Goal: Information Seeking & Learning: Check status

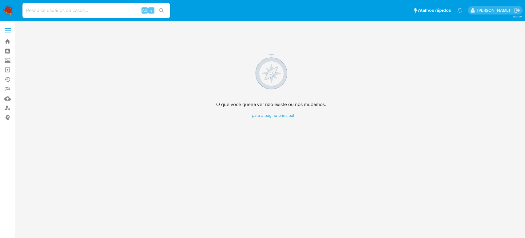
click at [7, 11] on img at bounding box center [8, 10] width 10 height 10
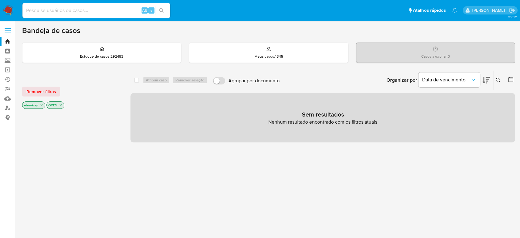
click at [6, 10] on img at bounding box center [8, 10] width 10 height 10
click at [6, 70] on link "Operações em massa" at bounding box center [36, 70] width 73 height 10
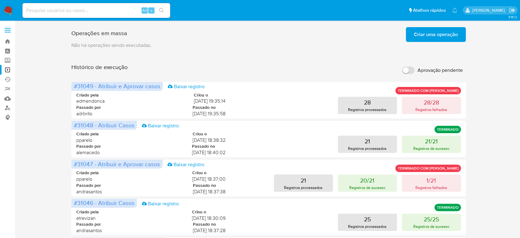
click at [9, 10] on img at bounding box center [8, 10] width 10 height 10
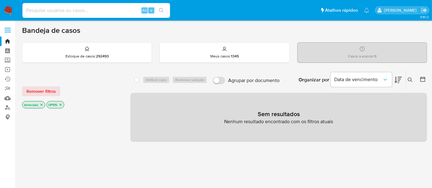
click at [55, 10] on input at bounding box center [96, 10] width 148 height 8
paste input "2YChglrl5oQqkMZWEkVQwT2R"
type input "2YChglrl5oQqkMZWEkVQwT2R"
click at [163, 6] on button "search-icon" at bounding box center [161, 10] width 13 height 9
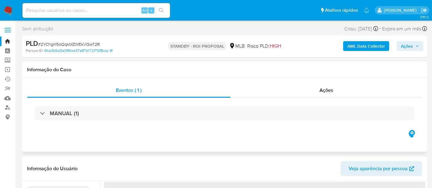
select select "10"
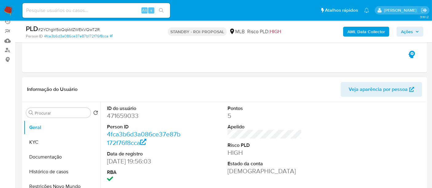
scroll to position [68, 0]
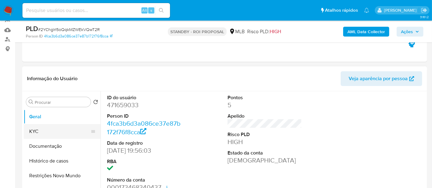
click at [39, 133] on button "KYC" at bounding box center [60, 131] width 72 height 15
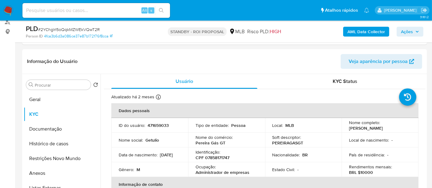
scroll to position [98, 0]
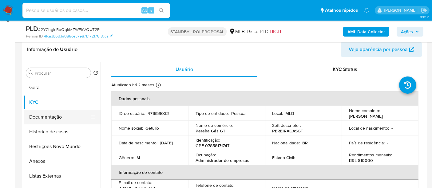
click at [56, 115] on button "Documentação" at bounding box center [60, 117] width 72 height 15
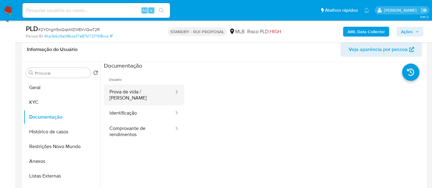
click at [148, 91] on button "Prova de vida / Selfie" at bounding box center [139, 95] width 71 height 21
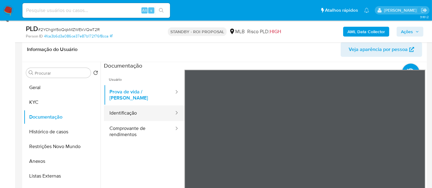
click at [124, 107] on button "Identificação" at bounding box center [139, 114] width 71 height 16
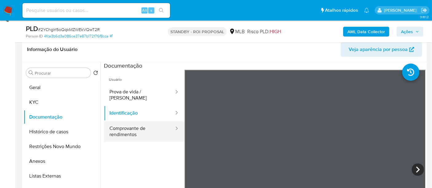
click at [119, 122] on button "Comprovante de rendimentos" at bounding box center [139, 131] width 71 height 21
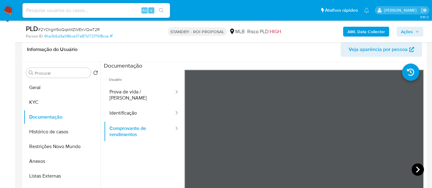
click at [419, 170] on icon at bounding box center [418, 170] width 12 height 12
click at [418, 170] on icon at bounding box center [418, 170] width 12 height 12
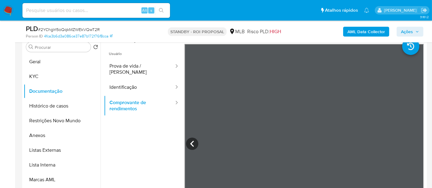
scroll to position [127, 0]
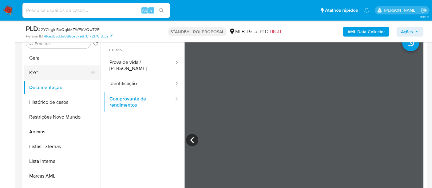
click at [41, 74] on button "KYC" at bounding box center [60, 73] width 72 height 15
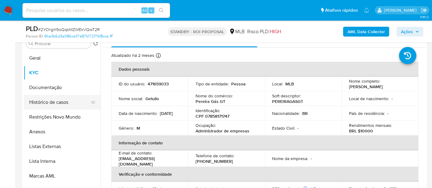
click at [63, 102] on button "Histórico de casos" at bounding box center [60, 102] width 72 height 15
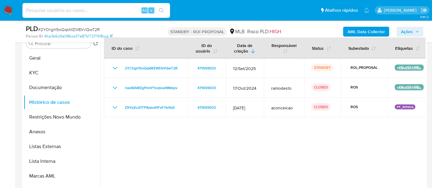
click at [82, 9] on input at bounding box center [96, 10] width 148 height 8
paste input "emegomes"
drag, startPoint x: 60, startPoint y: 11, endPoint x: 0, endPoint y: 10, distance: 60.0
click at [0, 10] on nav "Pausado Ver notificaciones emegomes Alt s Atalhos rápidos Presiona las siguient…" at bounding box center [216, 10] width 432 height 21
paste input "aLzi6PlK87vcV6DNgmY9ALoC"
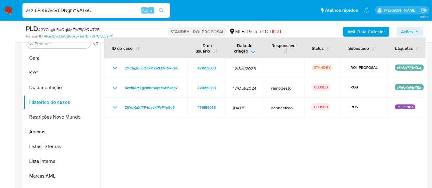
type input "aLzi6PlK87vcV6DNgmY9ALoC"
click at [159, 9] on icon "search-icon" at bounding box center [161, 10] width 5 height 5
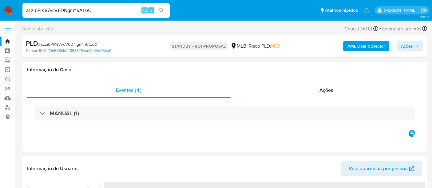
select select "10"
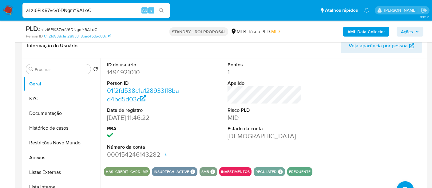
scroll to position [102, 0]
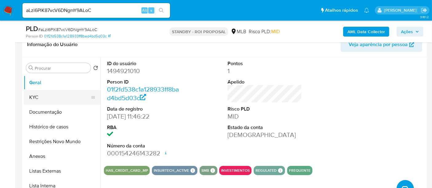
click at [39, 93] on button "KYC" at bounding box center [60, 97] width 72 height 15
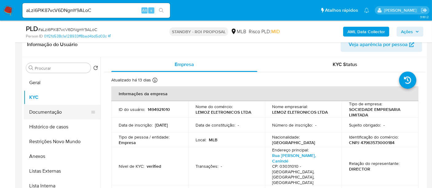
click at [53, 110] on button "Documentação" at bounding box center [60, 112] width 72 height 15
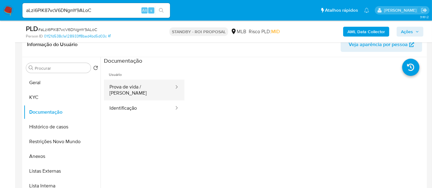
click at [136, 87] on button "Prova de vida / Selfie" at bounding box center [139, 90] width 71 height 21
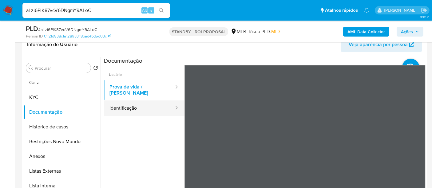
click at [141, 105] on button "Identificação" at bounding box center [139, 109] width 71 height 16
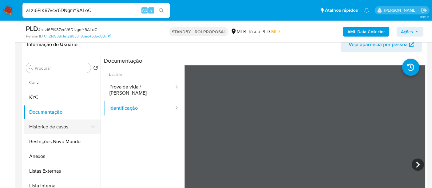
click at [50, 125] on button "Histórico de casos" at bounding box center [60, 127] width 72 height 15
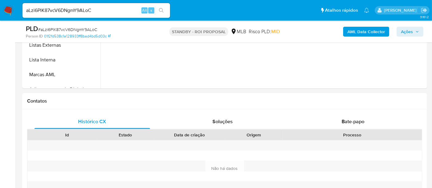
scroll to position [238, 0]
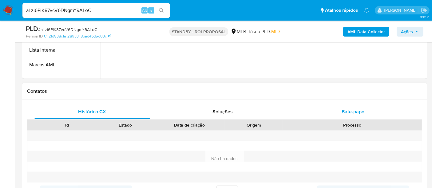
click at [351, 112] on span "Bate-papo" at bounding box center [353, 111] width 23 height 7
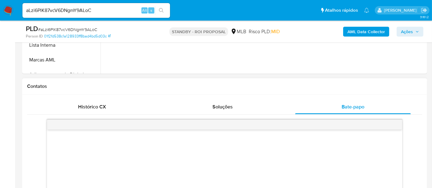
scroll to position [136, 0]
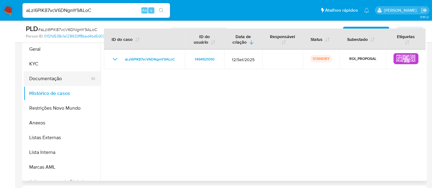
click at [61, 78] on button "Documentação" at bounding box center [60, 78] width 72 height 15
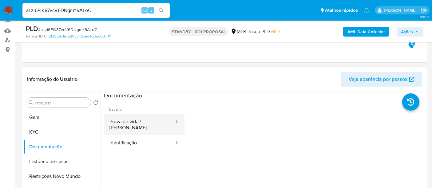
scroll to position [68, 0]
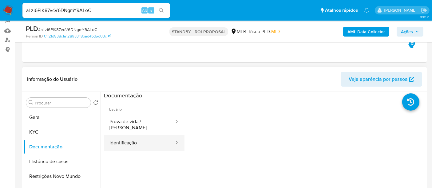
click at [144, 140] on button "Identificação" at bounding box center [139, 143] width 71 height 16
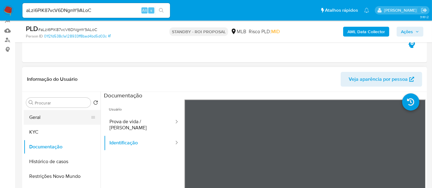
click at [35, 118] on button "Geral" at bounding box center [60, 117] width 72 height 15
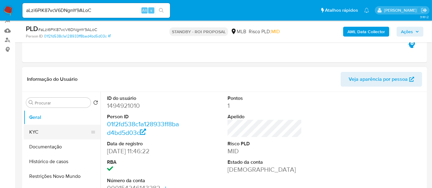
click at [38, 130] on button "KYC" at bounding box center [60, 132] width 72 height 15
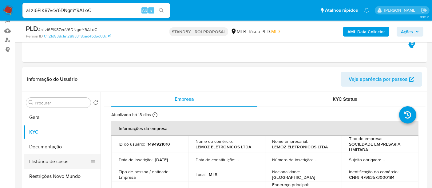
click at [56, 160] on button "Histórico de casos" at bounding box center [60, 161] width 72 height 15
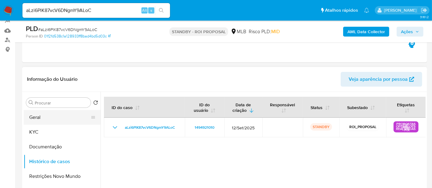
click at [40, 118] on button "Geral" at bounding box center [60, 117] width 72 height 15
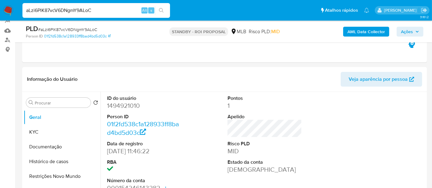
drag, startPoint x: 104, startPoint y: 11, endPoint x: 0, endPoint y: 13, distance: 103.7
click at [0, 13] on nav "Pausado Ver notificaciones aLzi6PlK87vcV6DNgmY9ALoC Alt s Atalhos rápidos Presi…" at bounding box center [216, 10] width 432 height 21
paste input "c4vkhUig0aOe9OoU5545Aqsn"
type input "c4vkhUig0aOe9OoU5545Aqsn"
click at [164, 8] on button "search-icon" at bounding box center [161, 10] width 13 height 9
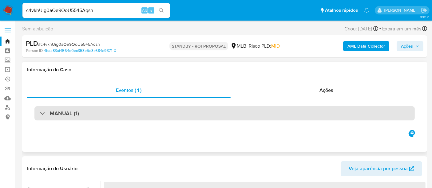
select select "10"
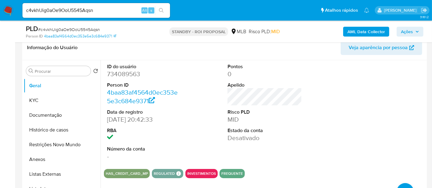
scroll to position [102, 0]
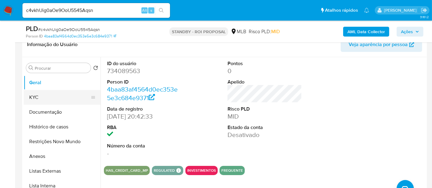
click at [50, 97] on button "KYC" at bounding box center [60, 97] width 72 height 15
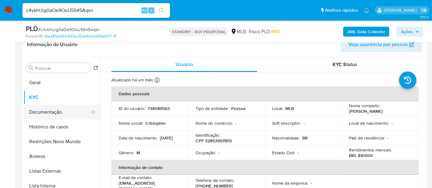
click at [53, 112] on button "Documentação" at bounding box center [60, 112] width 72 height 15
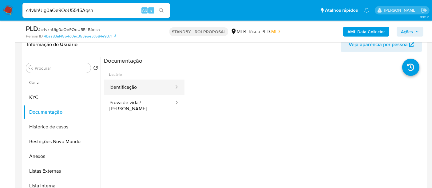
click at [142, 85] on button "Identificação" at bounding box center [139, 88] width 71 height 16
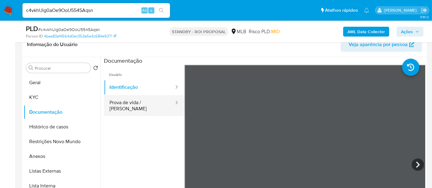
click at [122, 100] on button "Prova de vida / Selfie" at bounding box center [139, 105] width 71 height 21
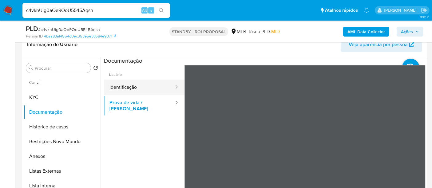
click at [129, 85] on button "Identificação" at bounding box center [139, 88] width 71 height 16
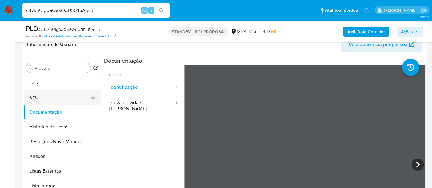
click at [44, 96] on button "KYC" at bounding box center [60, 97] width 72 height 15
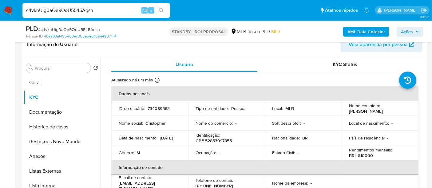
drag, startPoint x: 102, startPoint y: 9, endPoint x: 0, endPoint y: 21, distance: 102.2
paste input "80bwlkmzjwIqCcBZe5v0jpqU"
type input "80bwlkmzjwIqCcBZe5v0jpqU"
drag, startPoint x: 163, startPoint y: 8, endPoint x: 163, endPoint y: 18, distance: 10.8
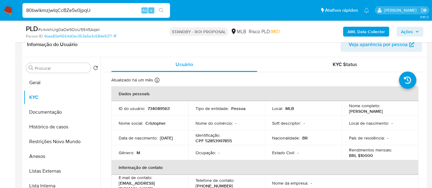
click at [163, 8] on icon "search-icon" at bounding box center [161, 10] width 5 height 5
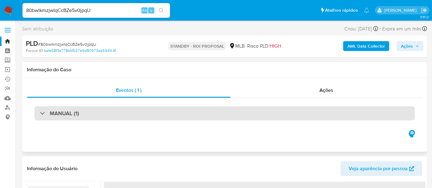
select select "10"
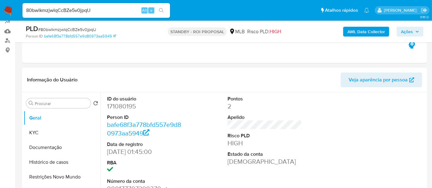
scroll to position [68, 0]
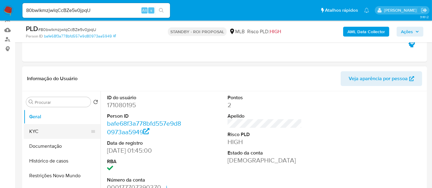
click at [34, 129] on button "KYC" at bounding box center [60, 131] width 72 height 15
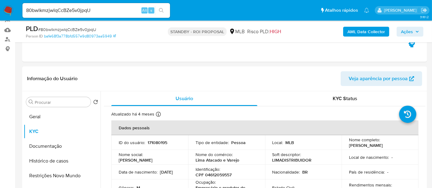
scroll to position [109, 0]
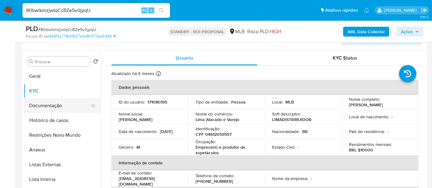
click at [42, 106] on button "Documentação" at bounding box center [60, 105] width 72 height 15
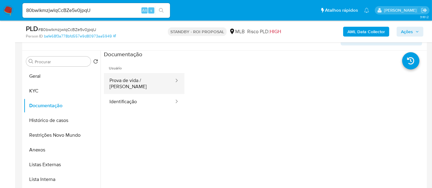
click at [147, 79] on button "Prova de vida / Selfie" at bounding box center [139, 83] width 71 height 21
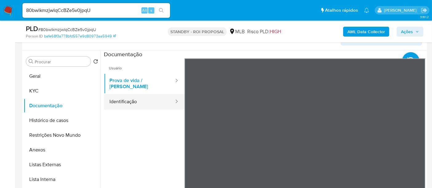
click at [131, 99] on button "Identificação" at bounding box center [139, 102] width 71 height 16
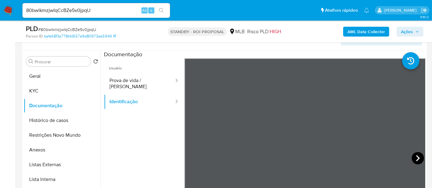
click at [416, 157] on icon at bounding box center [418, 158] width 4 height 6
drag, startPoint x: 101, startPoint y: 12, endPoint x: 0, endPoint y: 21, distance: 101.1
paste input "carguerra"
drag, startPoint x: 50, startPoint y: 10, endPoint x: 0, endPoint y: 33, distance: 54.8
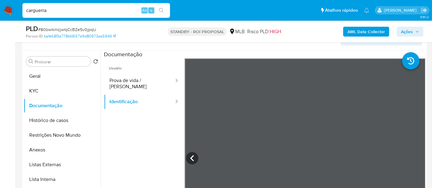
paste input "bvDuQ1bnoWBVgKEjAKlIL2MO"
type input "bvDuQ1bnoWBVgKEjAKlIL2MO"
click at [159, 9] on icon "search-icon" at bounding box center [161, 10] width 5 height 5
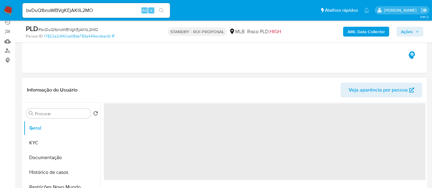
scroll to position [68, 0]
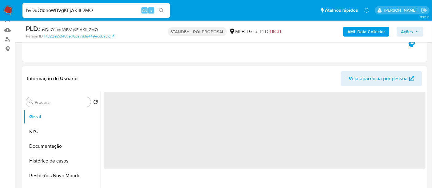
select select "10"
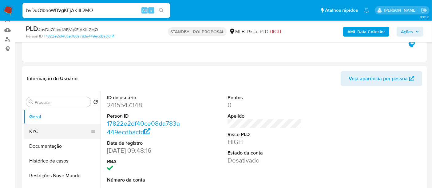
drag, startPoint x: 42, startPoint y: 130, endPoint x: 51, endPoint y: 132, distance: 9.3
click at [42, 130] on button "KYC" at bounding box center [60, 131] width 72 height 15
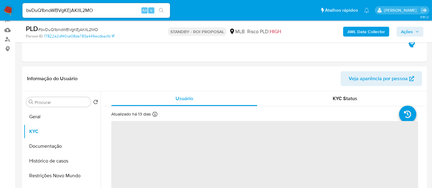
scroll to position [34, 0]
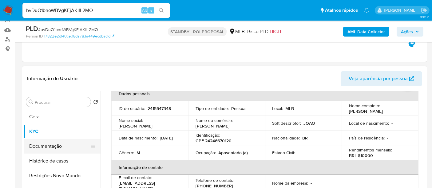
click at [57, 147] on button "Documentação" at bounding box center [60, 146] width 72 height 15
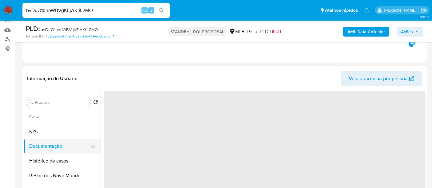
scroll to position [0, 0]
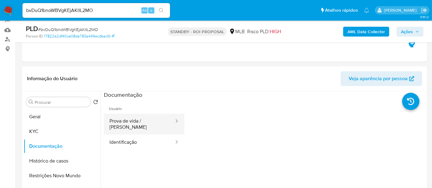
click at [140, 119] on button "Prova de vida / Selfie" at bounding box center [139, 124] width 71 height 21
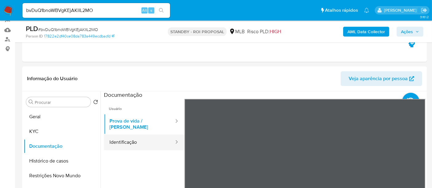
click at [121, 137] on button "Identificação" at bounding box center [139, 143] width 71 height 16
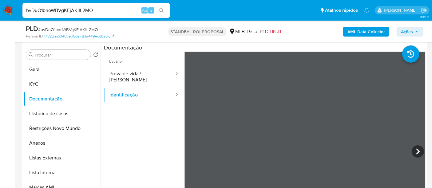
scroll to position [122, 0]
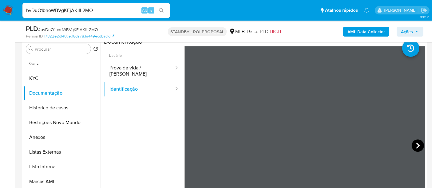
click at [415, 145] on icon at bounding box center [418, 146] width 12 height 12
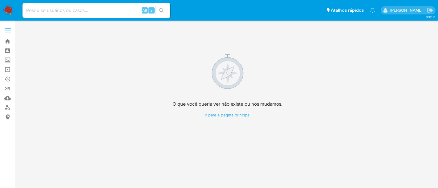
click at [50, 10] on input at bounding box center [96, 10] width 148 height 8
paste input "2442463774"
type input "2442463774"
drag, startPoint x: 162, startPoint y: 7, endPoint x: 164, endPoint y: 26, distance: 18.5
click at [162, 8] on button "search-icon" at bounding box center [161, 10] width 13 height 9
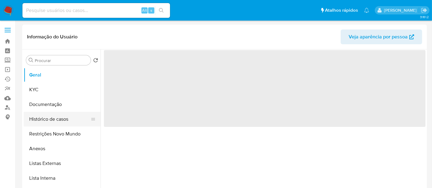
select select "10"
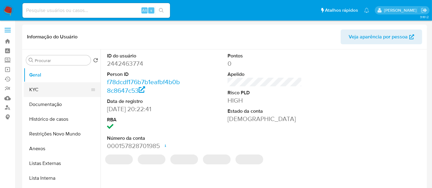
click at [31, 89] on button "KYC" at bounding box center [60, 89] width 72 height 15
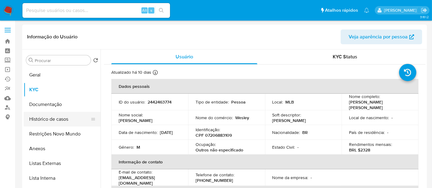
click at [54, 119] on button "Histórico de casos" at bounding box center [60, 119] width 72 height 15
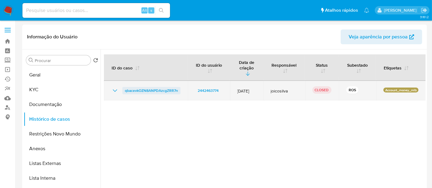
click at [150, 87] on span "qbacevkOZN8ANPDAzcgZRR7n" at bounding box center [151, 90] width 53 height 7
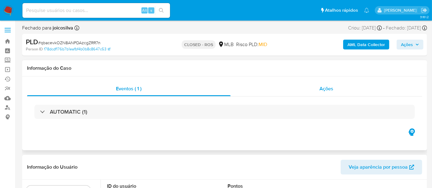
click at [331, 87] on span "Ações" at bounding box center [327, 88] width 14 height 7
select select "10"
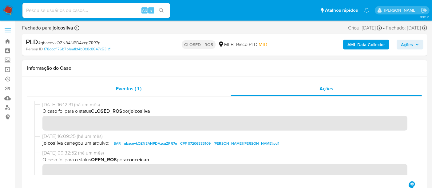
drag, startPoint x: 122, startPoint y: 85, endPoint x: 131, endPoint y: 92, distance: 11.8
click at [123, 88] on span "Eventos ( 1 )" at bounding box center [129, 88] width 26 height 7
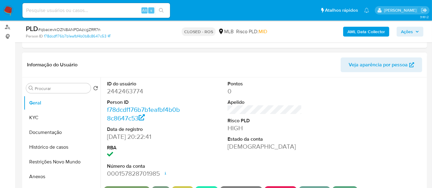
scroll to position [102, 0]
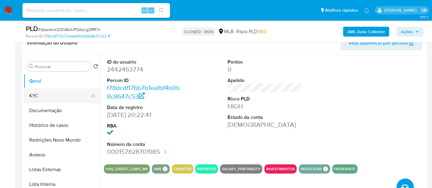
click at [40, 94] on button "KYC" at bounding box center [60, 96] width 72 height 15
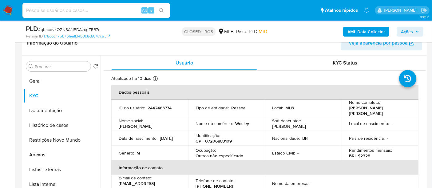
click at [74, 10] on input at bounding box center [96, 10] width 148 height 8
paste input "2393534813"
type input "2393534813"
click at [161, 8] on icon "search-icon" at bounding box center [161, 10] width 5 height 5
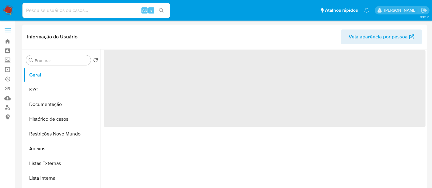
select select "10"
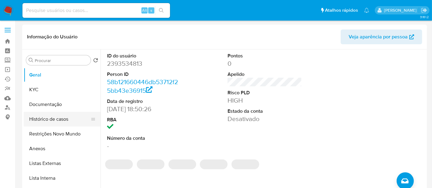
click at [54, 118] on button "Histórico de casos" at bounding box center [60, 119] width 72 height 15
